Goal: Task Accomplishment & Management: Manage account settings

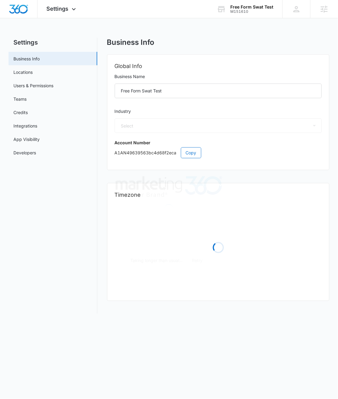
select select "44"
select select "US"
select select "America/[GEOGRAPHIC_DATA]"
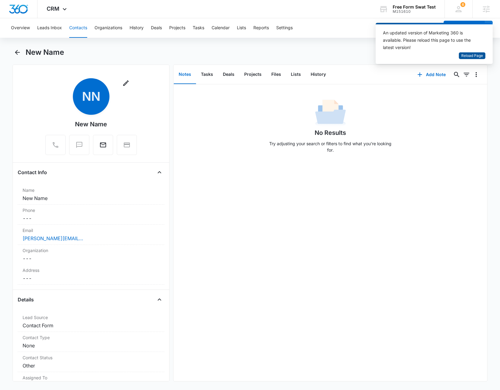
click at [122, 56] on span "Reload Page" at bounding box center [472, 56] width 22 height 6
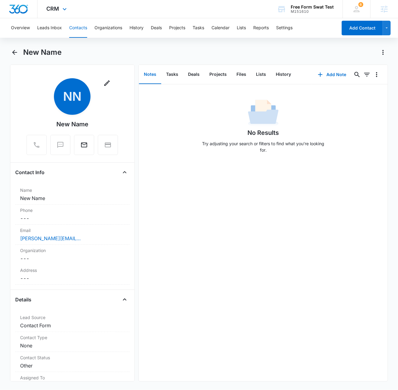
click at [21, 9] on img "Dashboard" at bounding box center [19, 9] width 20 height 9
